Goal: Find contact information

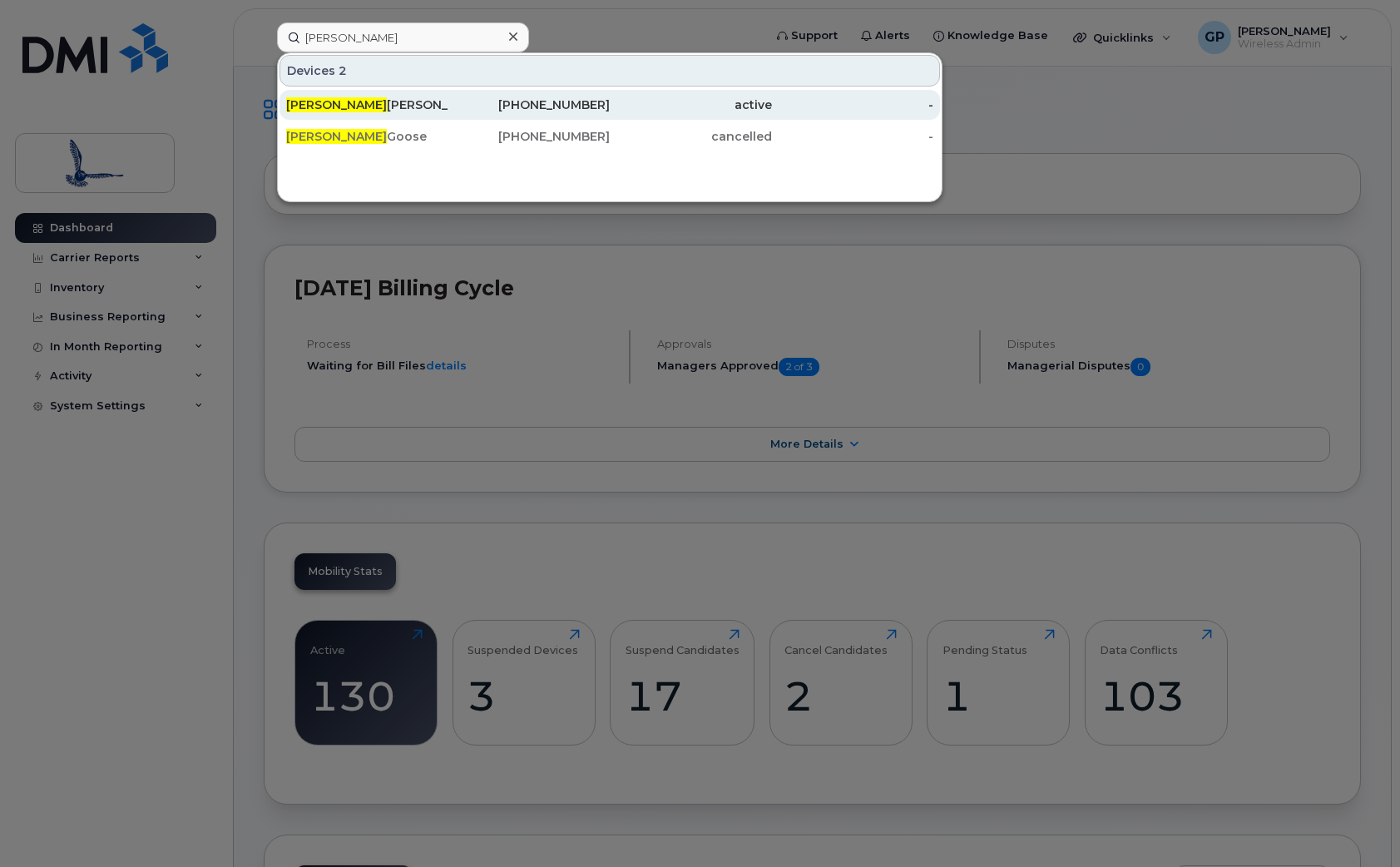
type input "[PERSON_NAME]"
click at [593, 109] on div "[PHONE_NUMBER]" at bounding box center [529, 105] width 162 height 16
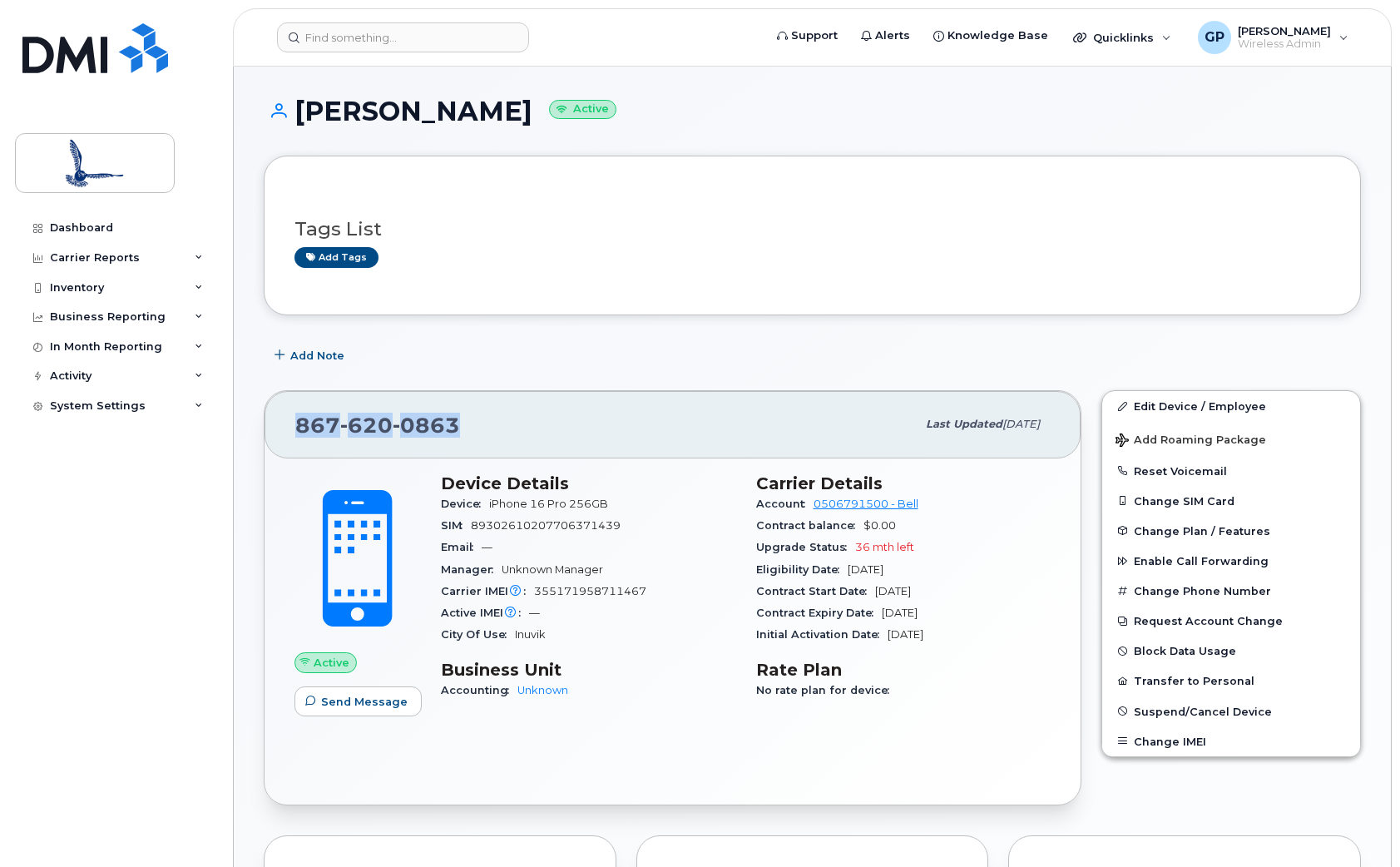
drag, startPoint x: 460, startPoint y: 420, endPoint x: 297, endPoint y: 418, distance: 163.0
click at [297, 418] on div "867 620 0863" at bounding box center [605, 424] width 621 height 35
copy span "867 620 0863"
click at [131, 656] on div "Dashboard Carrier Reports Monthly Billing Data Daily Data Pooling Data Behavior…" at bounding box center [117, 527] width 206 height 629
